Goal: Register for event/course

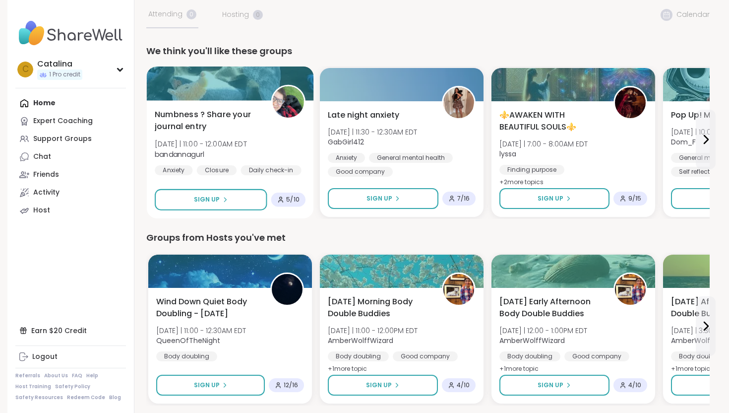
scroll to position [59, 0]
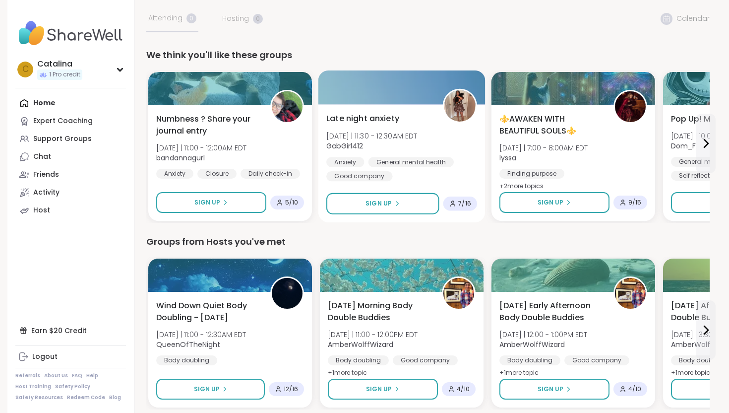
click at [413, 130] on div "Late night anxiety [DATE] | 11:30 - 12:30AM EDT GabGirl412 Anxiety General ment…" at bounding box center [401, 147] width 151 height 69
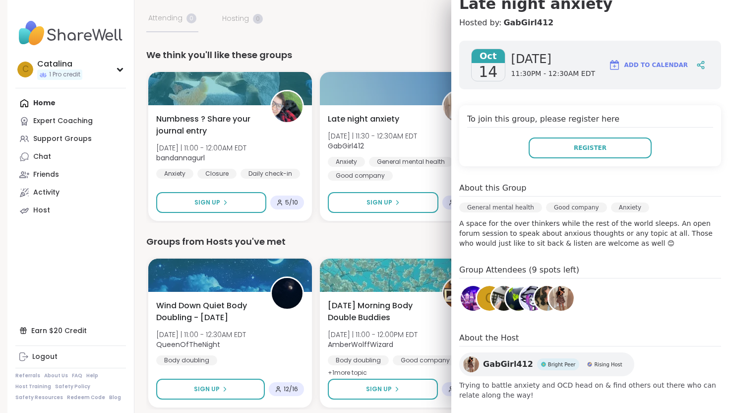
scroll to position [115, 0]
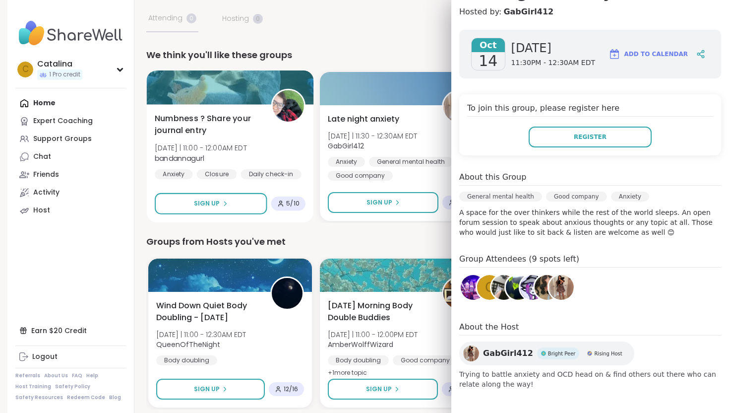
click at [189, 126] on span "Numbness ? Share your journal entry" at bounding box center [207, 125] width 105 height 24
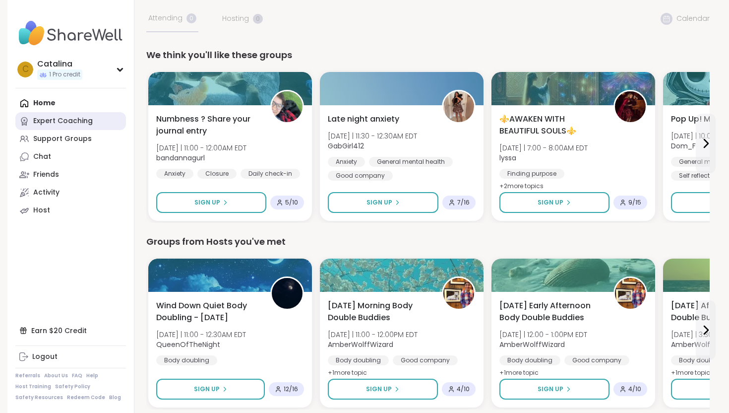
click at [57, 114] on link "Expert Coaching" at bounding box center [70, 121] width 111 height 18
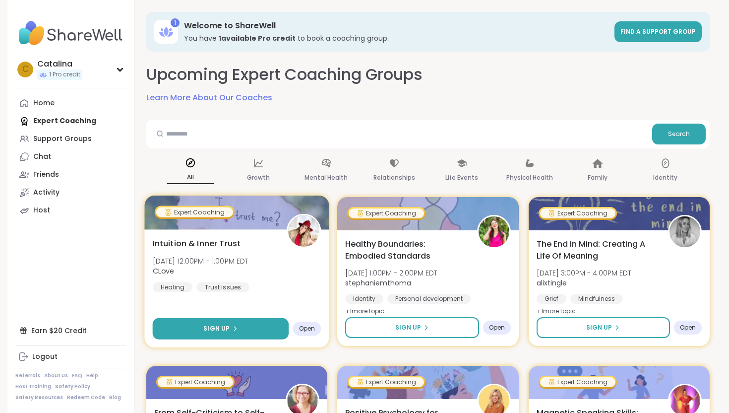
scroll to position [45, 0]
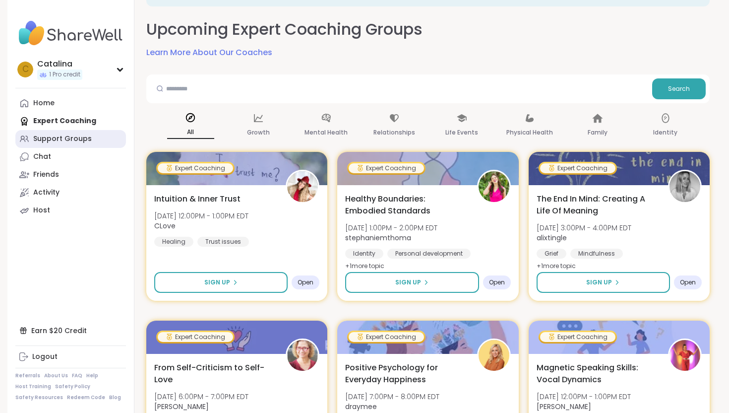
click at [55, 131] on link "Support Groups" at bounding box center [70, 139] width 111 height 18
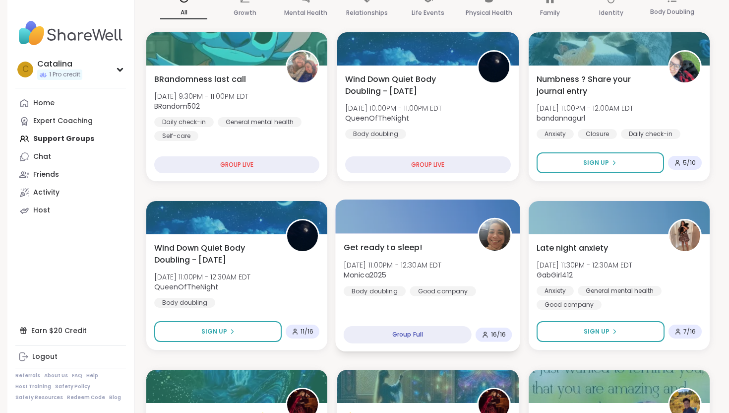
scroll to position [146, 0]
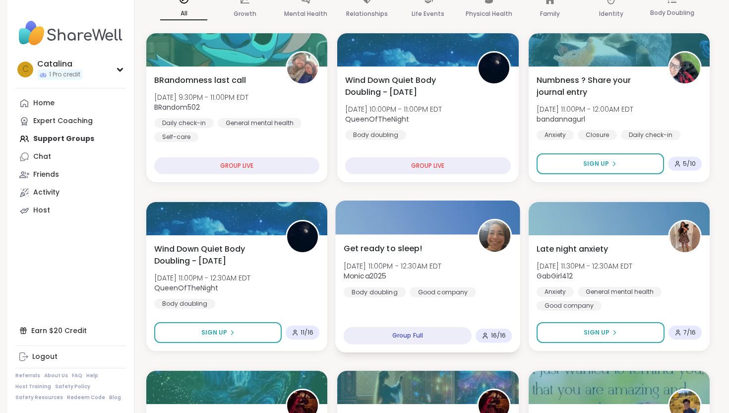
click at [364, 331] on div "Group Full" at bounding box center [408, 335] width 128 height 17
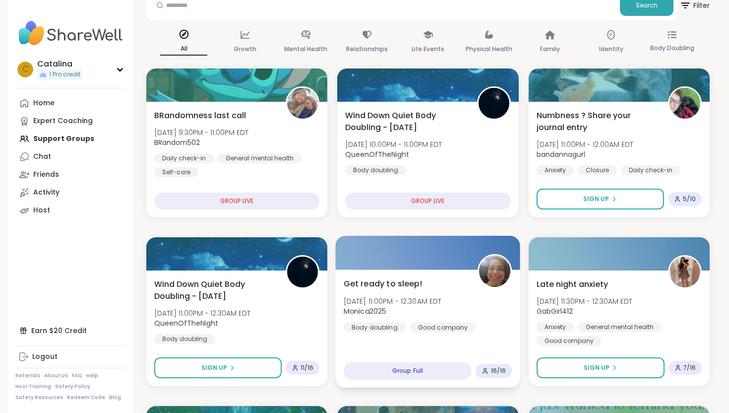
scroll to position [109, 0]
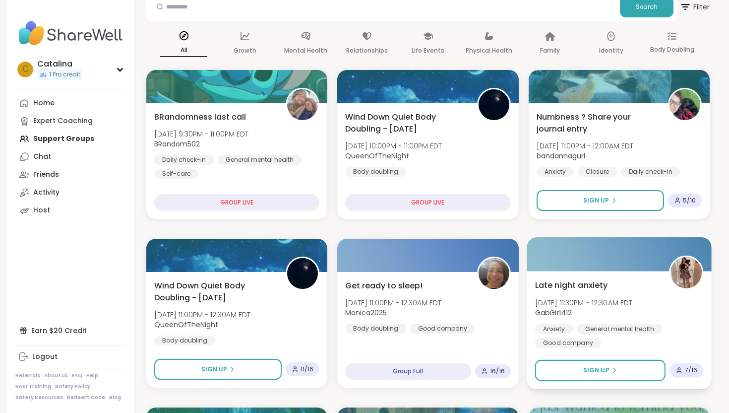
click at [553, 332] on div "Anxiety" at bounding box center [554, 328] width 38 height 10
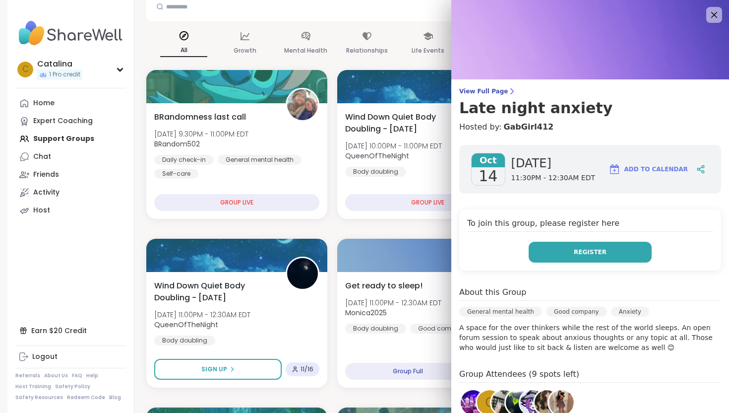
click at [559, 253] on button "Register" at bounding box center [590, 251] width 123 height 21
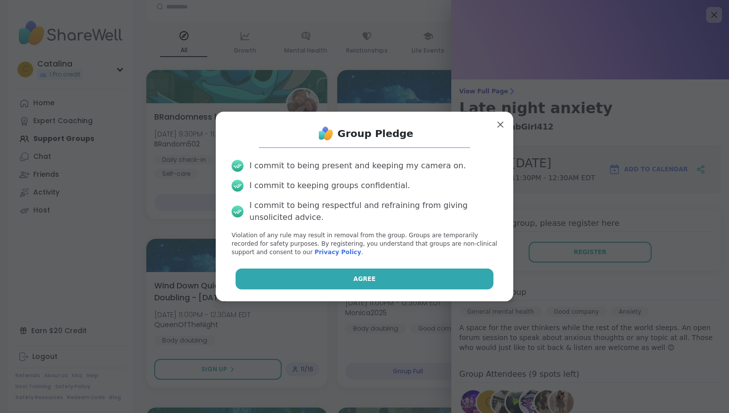
click at [402, 288] on button "Agree" at bounding box center [365, 278] width 258 height 21
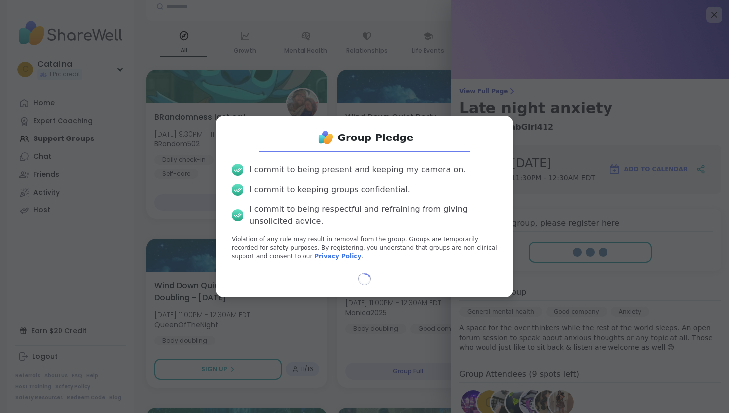
click at [396, 279] on div "Loading..." at bounding box center [365, 278] width 282 height 13
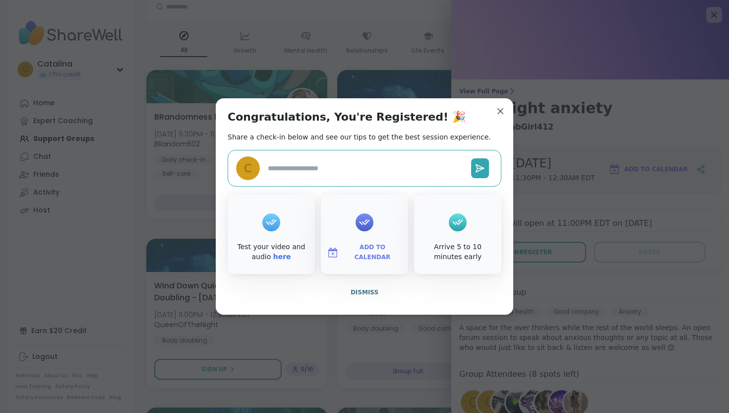
type textarea "*"
click at [378, 294] on button "Dismiss" at bounding box center [365, 292] width 274 height 21
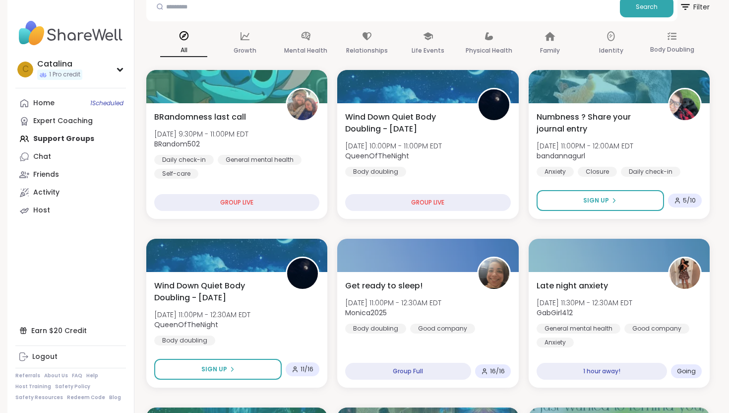
click at [70, 324] on div "Earn $20 Credit" at bounding box center [70, 330] width 111 height 18
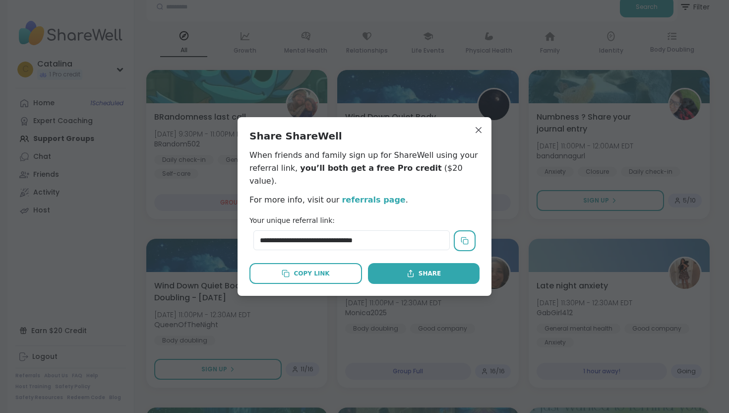
click at [490, 126] on div "**********" at bounding box center [365, 206] width 254 height 179
click at [488, 129] on div "**********" at bounding box center [365, 206] width 254 height 179
click at [476, 127] on div "**********" at bounding box center [365, 206] width 254 height 179
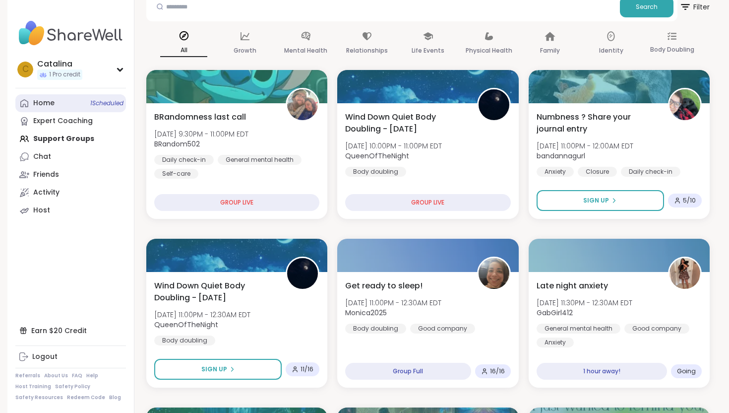
click at [54, 95] on link "Home 1 Scheduled" at bounding box center [70, 103] width 111 height 18
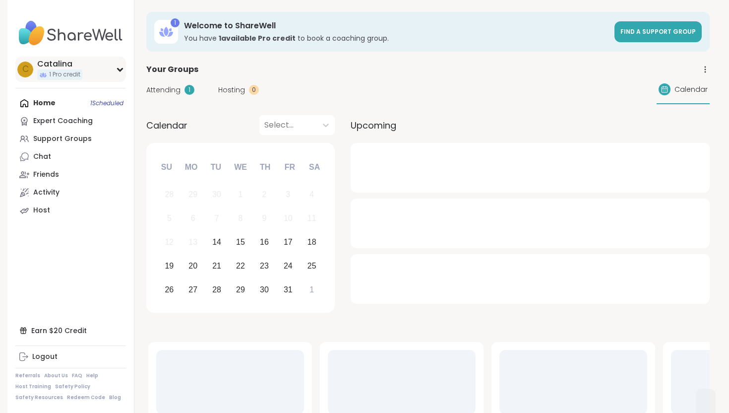
click at [106, 64] on div "C Catalina 1 Pro credit" at bounding box center [70, 69] width 111 height 25
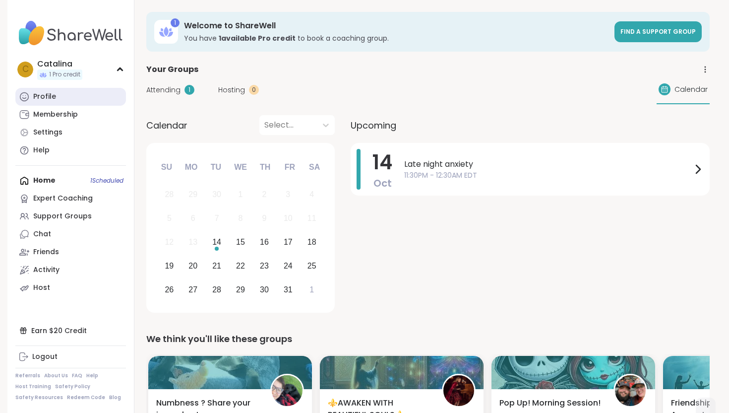
click at [36, 91] on link "Profile" at bounding box center [70, 97] width 111 height 18
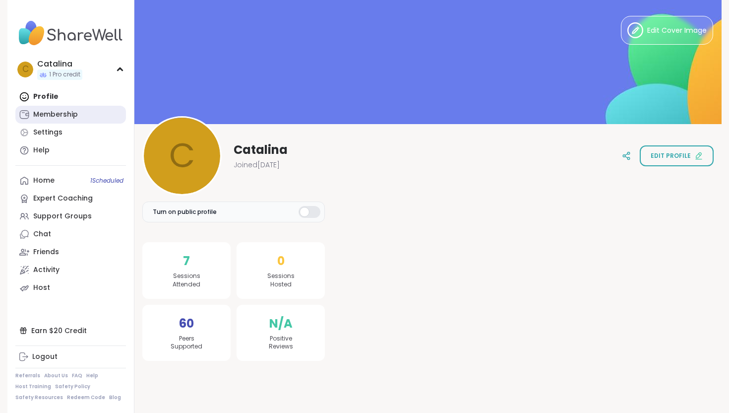
click at [59, 112] on div "Membership" at bounding box center [55, 115] width 45 height 10
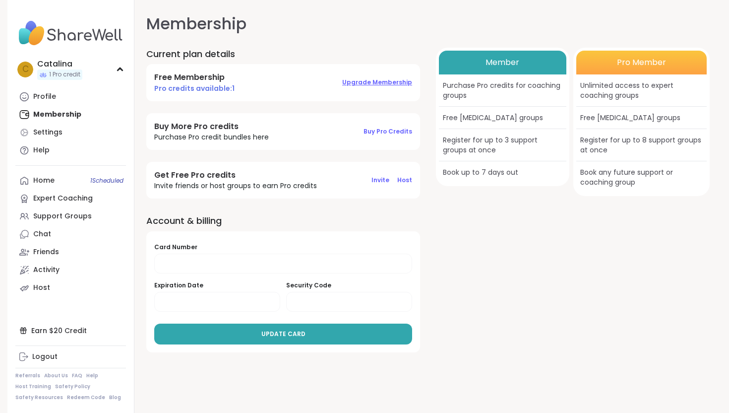
click at [368, 81] on span "Upgrade Membership" at bounding box center [377, 82] width 70 height 8
click at [315, 257] on div at bounding box center [283, 263] width 258 height 20
click at [54, 131] on div "Settings" at bounding box center [47, 132] width 29 height 10
select select "**"
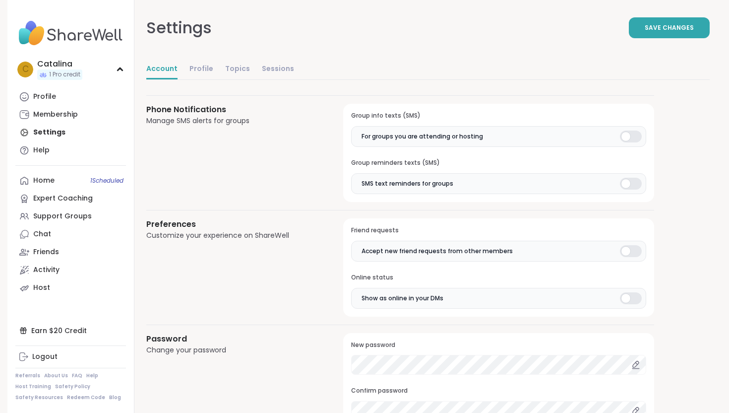
scroll to position [799, 0]
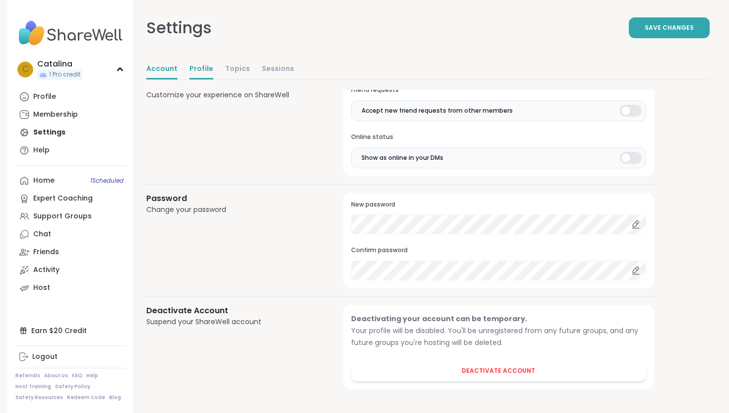
click at [190, 77] on link "Profile" at bounding box center [201, 70] width 24 height 20
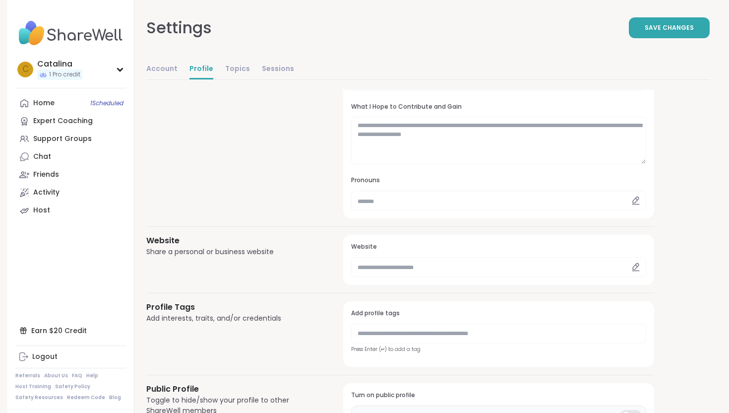
scroll to position [439, 0]
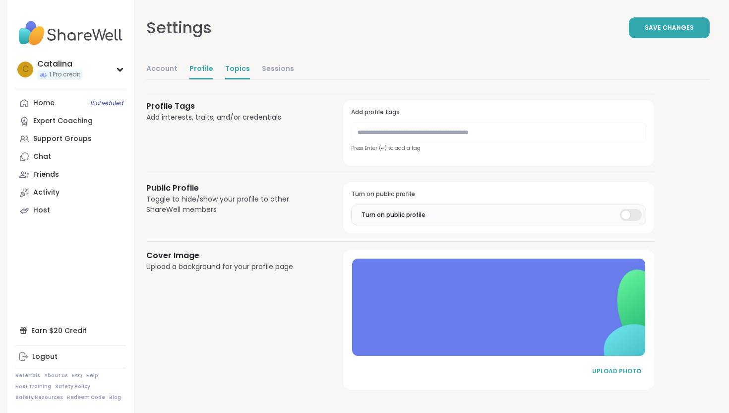
click at [241, 62] on link "Topics" at bounding box center [237, 70] width 25 height 20
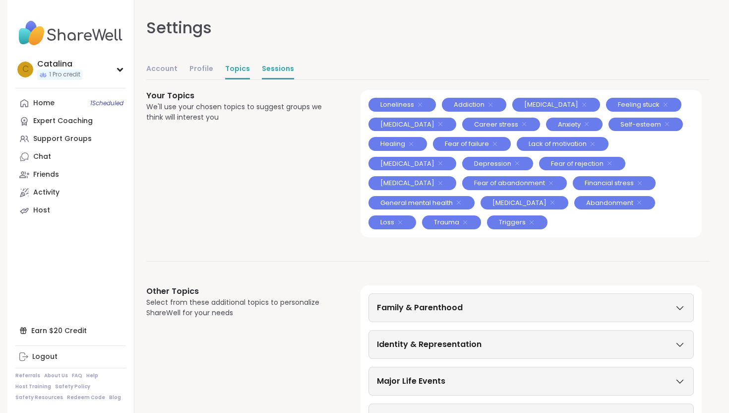
click at [275, 72] on link "Sessions" at bounding box center [278, 70] width 32 height 20
